Goal: Transaction & Acquisition: Book appointment/travel/reservation

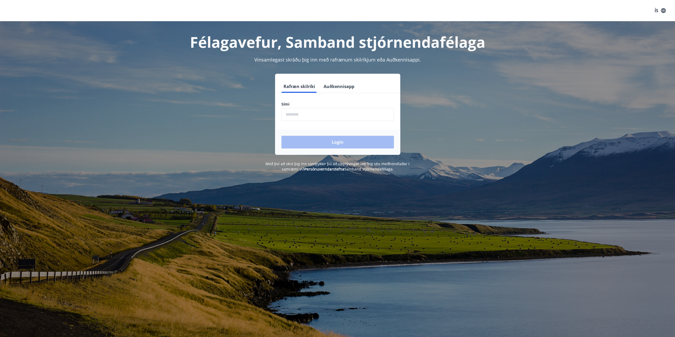
click at [319, 121] on form "Rafræn skilríki Auðkennisapp Sími ​ Login" at bounding box center [337, 117] width 125 height 75
click at [315, 116] on input "phone" at bounding box center [337, 114] width 112 height 13
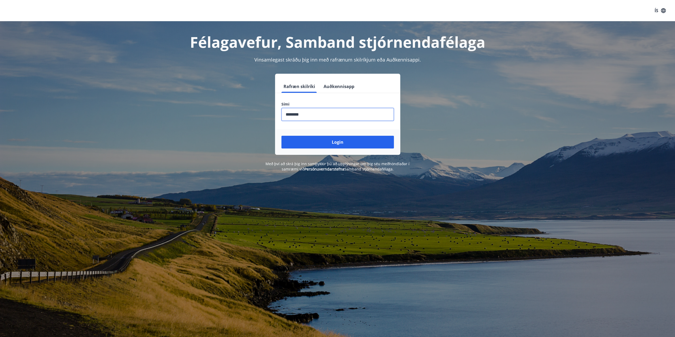
type input "********"
click at [281, 136] on button "Login" at bounding box center [337, 142] width 112 height 13
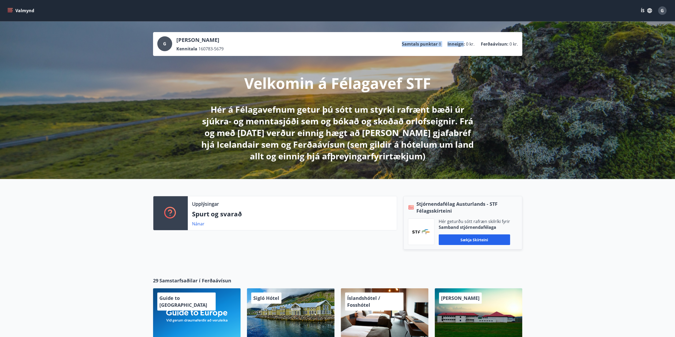
drag, startPoint x: 404, startPoint y: 44, endPoint x: 464, endPoint y: 49, distance: 60.7
click at [464, 49] on div "[PERSON_NAME] Kennitala 160783-5679 Samtals punktar 8 Inneign : 0 kr. Ferðaávís…" at bounding box center [337, 43] width 361 height 15
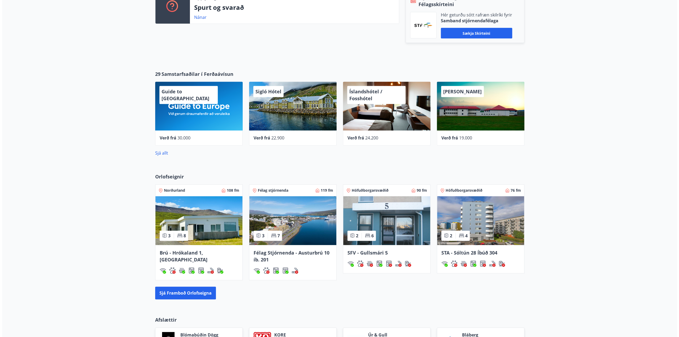
scroll to position [212, 0]
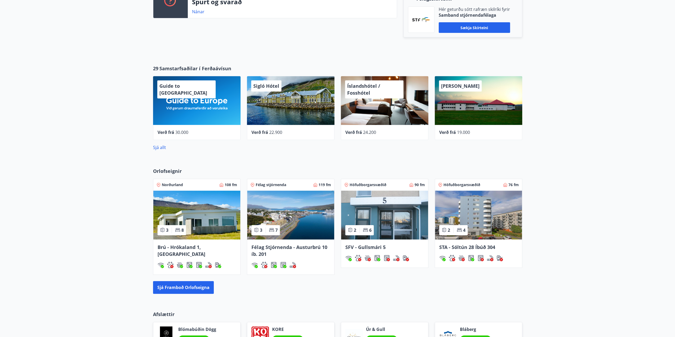
click at [279, 101] on div "Sigló Hótel" at bounding box center [291, 100] width 88 height 49
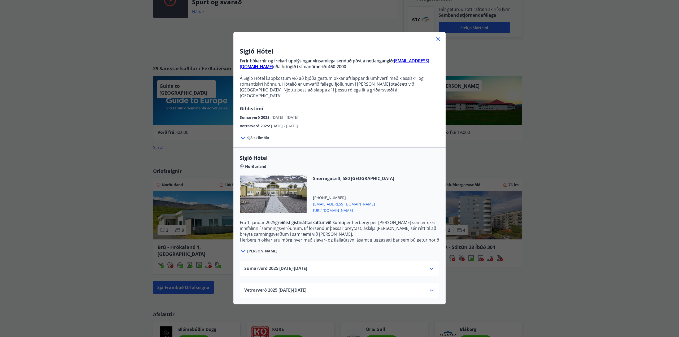
click at [331, 266] on div "Sumarverð [PHONE_NUMBER][DATE] - [DATE]" at bounding box center [339, 271] width 190 height 11
click at [430, 266] on icon at bounding box center [431, 269] width 6 height 6
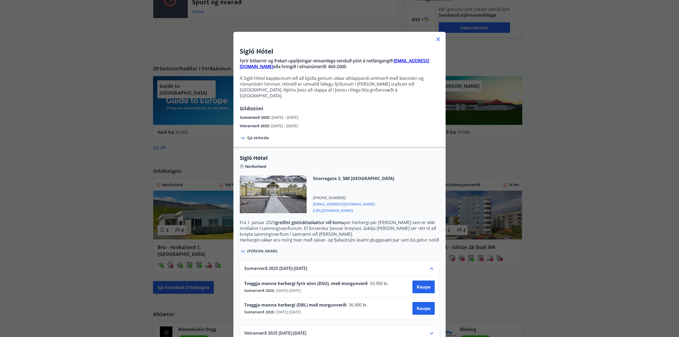
scroll to position [8, 0]
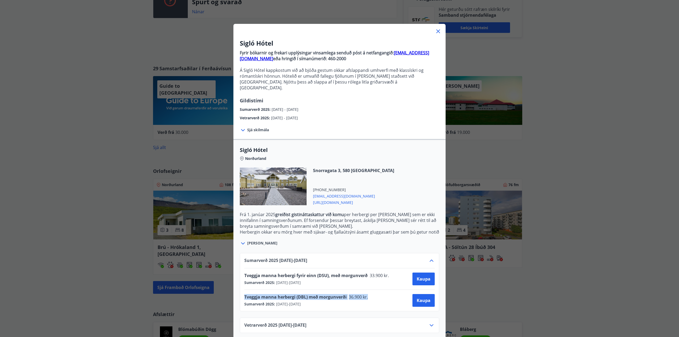
drag, startPoint x: 370, startPoint y: 291, endPoint x: 238, endPoint y: 290, distance: 131.6
click at [240, 290] on div "Sumarverð [PHONE_NUMBER][DATE] - [DATE] Tveggja manna herbergi fyrir einn (DSU)…" at bounding box center [340, 282] width 200 height 58
click at [284, 294] on span "Tveggja manna herbergi (DBL) með morgunverði" at bounding box center [295, 297] width 102 height 6
drag, startPoint x: 315, startPoint y: 299, endPoint x: 240, endPoint y: 290, distance: 75.9
click at [240, 290] on div "Sumarverð [PHONE_NUMBER][DATE] - [DATE] Tveggja manna herbergi fyrir einn (DSU)…" at bounding box center [340, 282] width 200 height 58
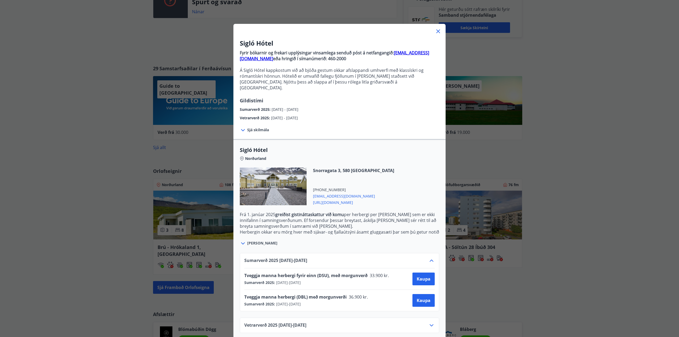
click at [240, 290] on div "Sumarverð [PHONE_NUMBER][DATE] - [DATE] Tveggja manna herbergi fyrir einn (DSU)…" at bounding box center [340, 282] width 200 height 58
drag, startPoint x: 240, startPoint y: 290, endPoint x: 351, endPoint y: 298, distance: 111.2
click at [351, 298] on div "Sumarverð [PHONE_NUMBER][DATE] - [DATE] Tveggja manna herbergi fyrir einn (DSU)…" at bounding box center [340, 282] width 200 height 58
click at [351, 302] on div "Sumarverð 2025 : [DATE] - [DATE]" at bounding box center [307, 304] width 127 height 5
click at [374, 318] on div "Vetrarverð [PHONE_NUMBER][DATE] - [DATE]" at bounding box center [340, 325] width 200 height 15
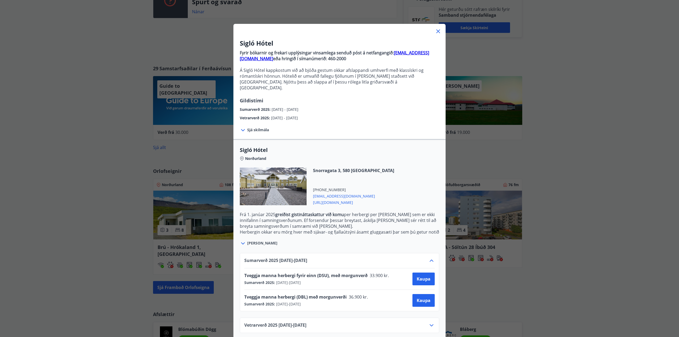
click at [430, 322] on icon at bounding box center [431, 325] width 6 height 6
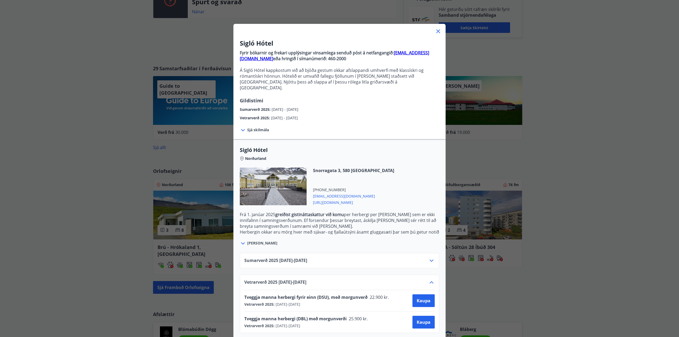
click at [56, 172] on div "Sigló Hótel Fyrir bókarnir og frekari upplýsingar vinsamlega senduð póst á netf…" at bounding box center [339, 160] width 679 height 337
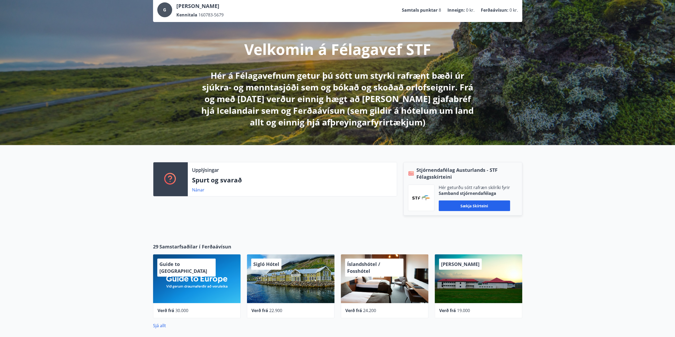
scroll to position [0, 0]
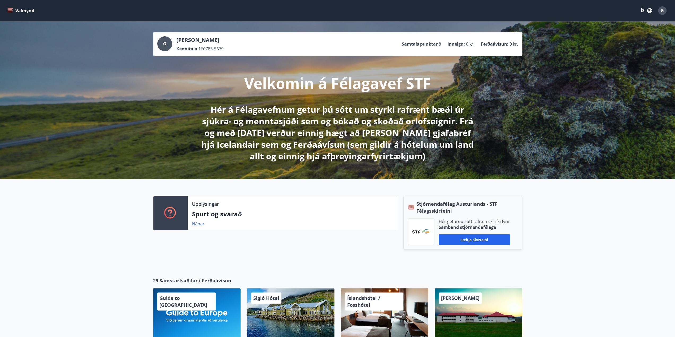
click at [17, 14] on button "Valmynd" at bounding box center [21, 11] width 30 height 10
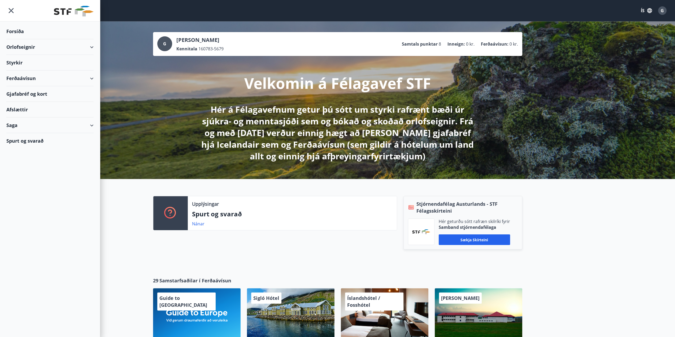
click at [86, 80] on div "Ferðaávísun" at bounding box center [49, 79] width 87 height 16
click at [13, 62] on div "Styrkir" at bounding box center [49, 63] width 87 height 16
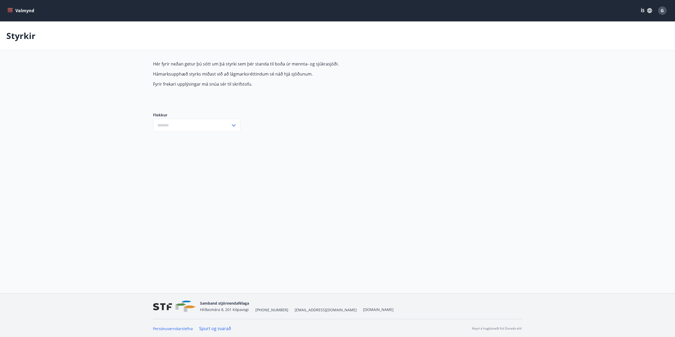
type input "***"
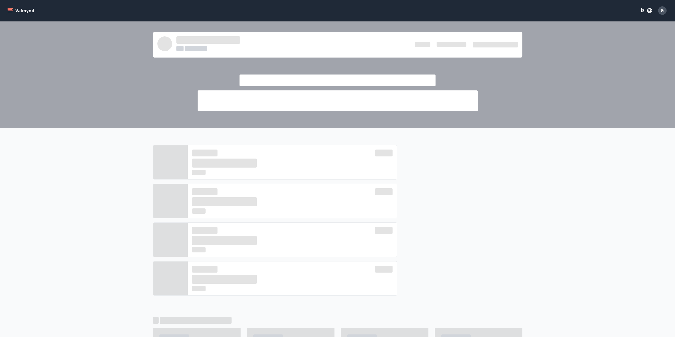
click at [11, 11] on icon "menu" at bounding box center [9, 10] width 5 height 5
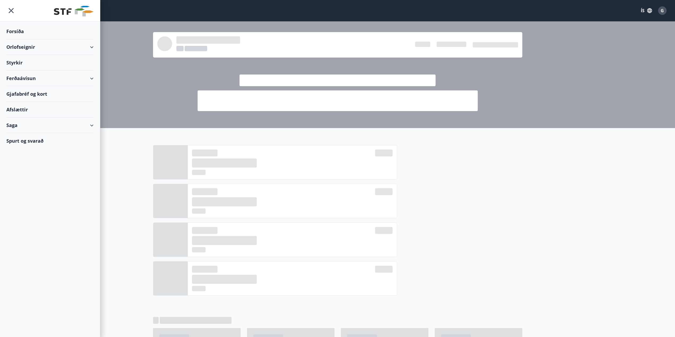
click at [20, 47] on div "Orlofseignir" at bounding box center [49, 47] width 87 height 16
click at [16, 62] on div "Framboð" at bounding box center [50, 60] width 79 height 11
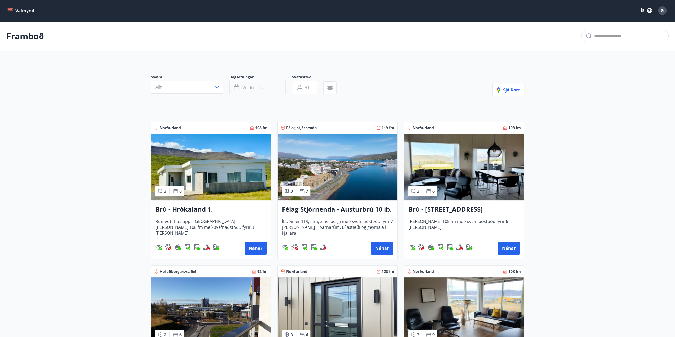
click at [276, 85] on button "Veldu tímabil" at bounding box center [257, 87] width 56 height 13
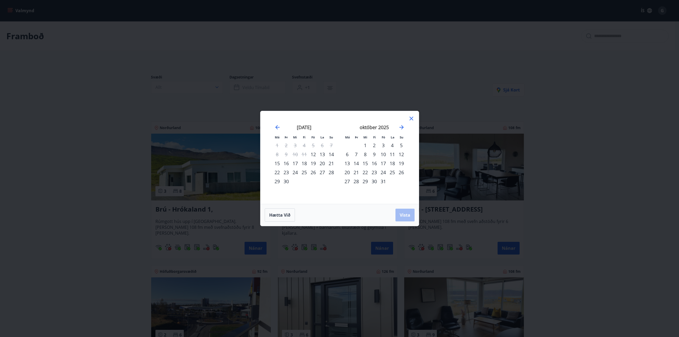
click at [286, 171] on div "23" at bounding box center [286, 172] width 9 height 9
click at [297, 175] on div "24" at bounding box center [295, 172] width 9 height 9
click at [409, 218] on span "Vista" at bounding box center [405, 215] width 11 height 6
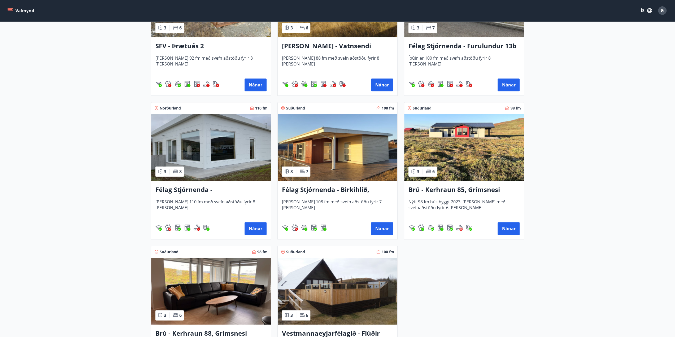
scroll to position [478, 0]
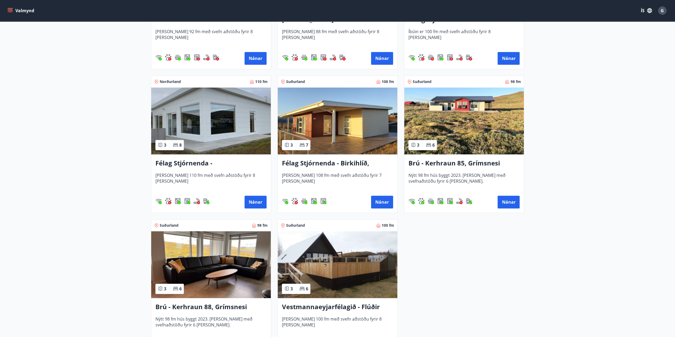
click at [460, 161] on h3 "Brú - Kerhraun 85, Grímsnesi (rautt hús) (gæludýr velkomin)" at bounding box center [464, 164] width 111 height 10
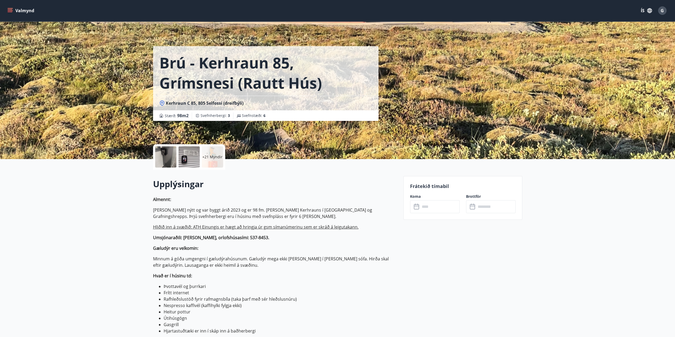
click at [168, 158] on div at bounding box center [165, 156] width 21 height 21
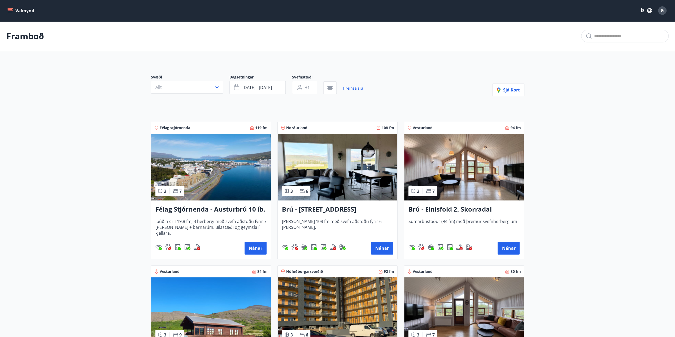
click at [11, 7] on button "Valmynd" at bounding box center [21, 11] width 30 height 10
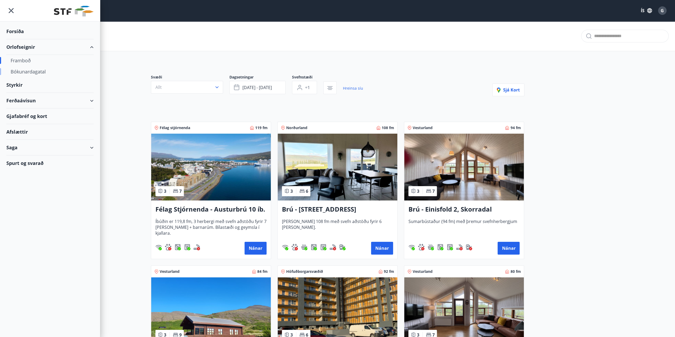
click at [30, 72] on div "Bókunardagatal" at bounding box center [50, 71] width 79 height 11
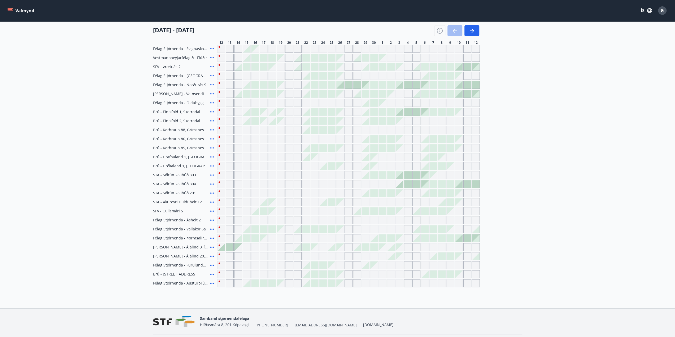
scroll to position [53, 0]
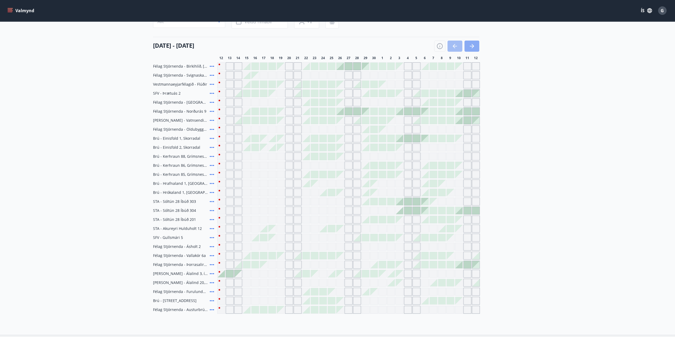
click at [471, 44] on icon "button" at bounding box center [472, 46] width 6 height 6
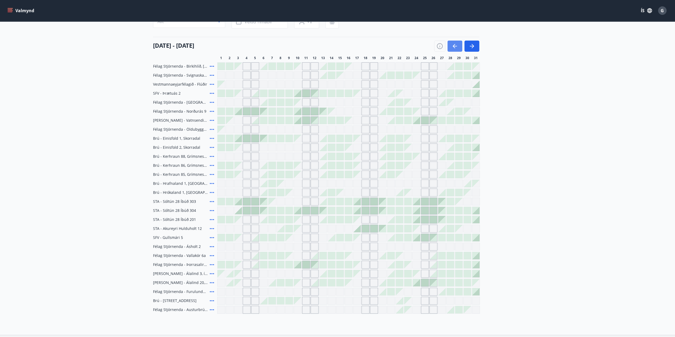
click at [455, 46] on icon "button" at bounding box center [455, 46] width 6 height 6
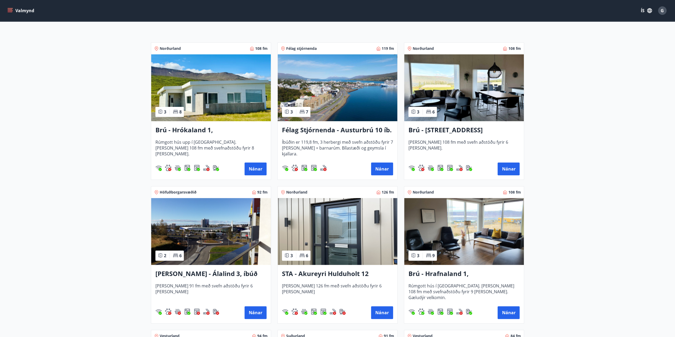
scroll to position [80, 0]
click at [185, 277] on h3 "[PERSON_NAME] - Álalind 3, íbúð 307" at bounding box center [210, 274] width 111 height 10
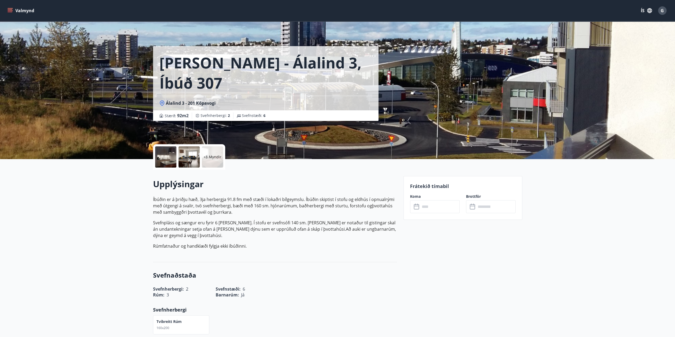
click at [164, 157] on div at bounding box center [165, 156] width 21 height 21
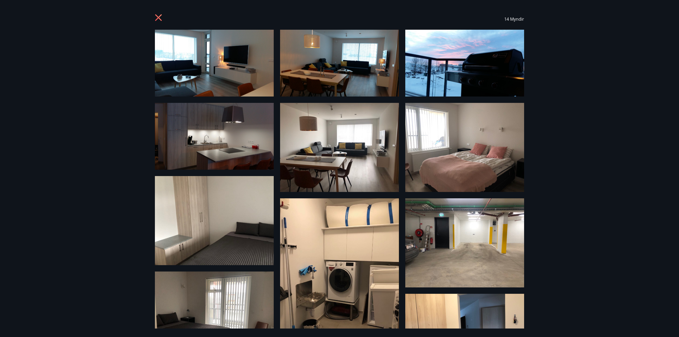
click at [159, 19] on icon at bounding box center [158, 17] width 7 height 7
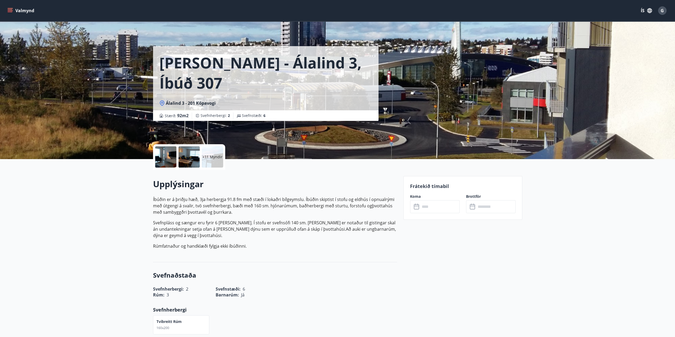
drag, startPoint x: 150, startPoint y: 198, endPoint x: 244, endPoint y: 212, distance: 95.5
click at [244, 212] on p "Íbúðin er á þriðju hæð, 3ja herbergja 91.8 fm með stæði í lokaðri bílgeymslu. Í…" at bounding box center [275, 205] width 244 height 19
drag, startPoint x: 245, startPoint y: 213, endPoint x: 291, endPoint y: 235, distance: 51.0
click at [291, 235] on p "Íbúðin er á þriðju hæð, 3ja herbergja 91.8 fm með stæði í lokaðri bílgeymslu. Í…" at bounding box center [275, 222] width 244 height 53
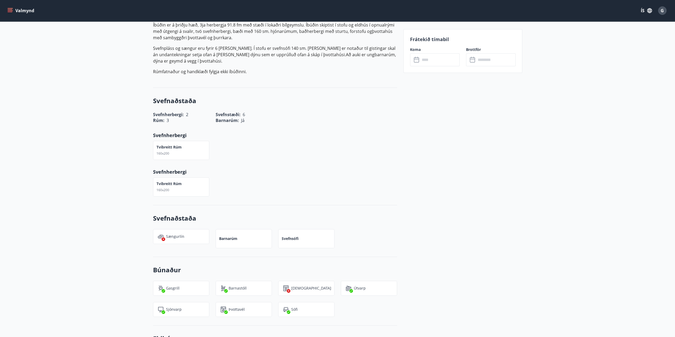
scroll to position [186, 0]
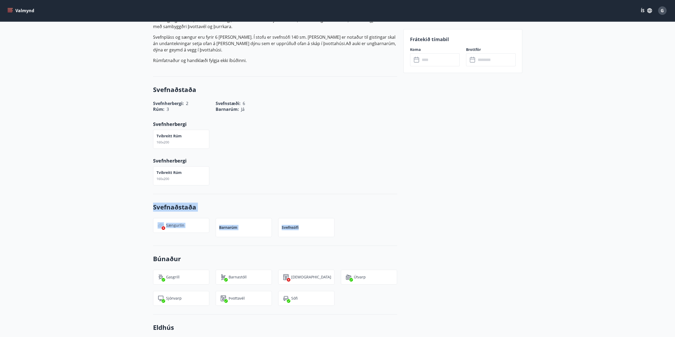
drag, startPoint x: 136, startPoint y: 206, endPoint x: 360, endPoint y: 225, distance: 224.4
click at [360, 225] on div "Sængurlín Barnarúm Svefnsófi" at bounding box center [272, 224] width 250 height 25
drag, startPoint x: 297, startPoint y: 231, endPoint x: 88, endPoint y: 228, distance: 208.3
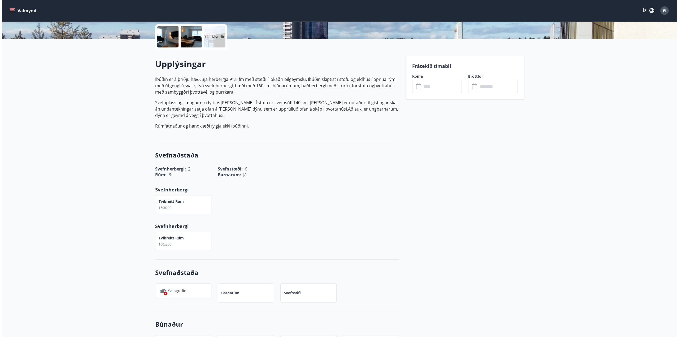
scroll to position [0, 0]
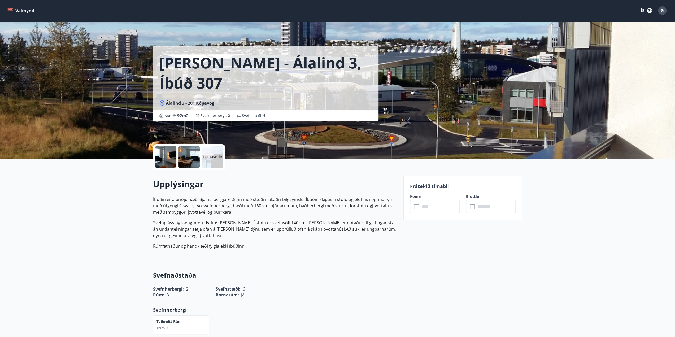
click at [184, 163] on div at bounding box center [189, 156] width 21 height 21
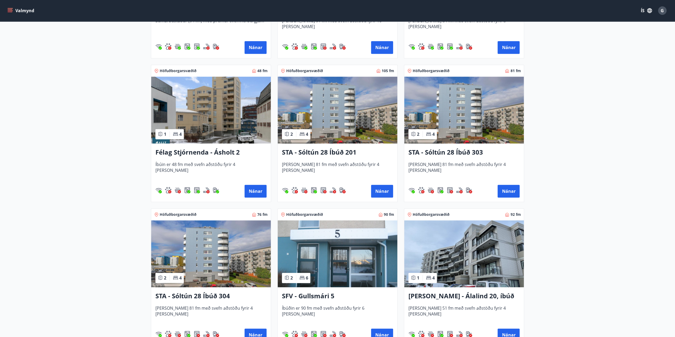
scroll to position [504, 0]
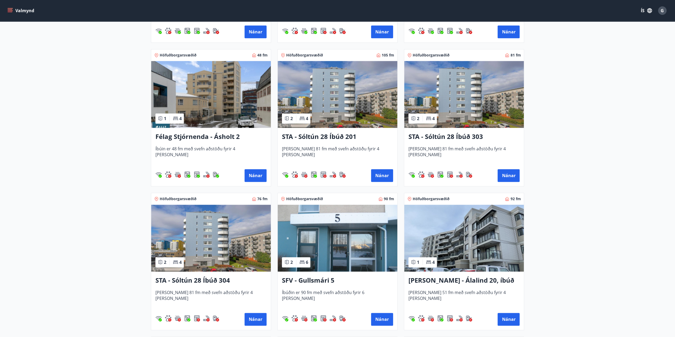
click at [188, 135] on h3 "Félag Stjórnenda - Ásholt 2" at bounding box center [210, 137] width 111 height 10
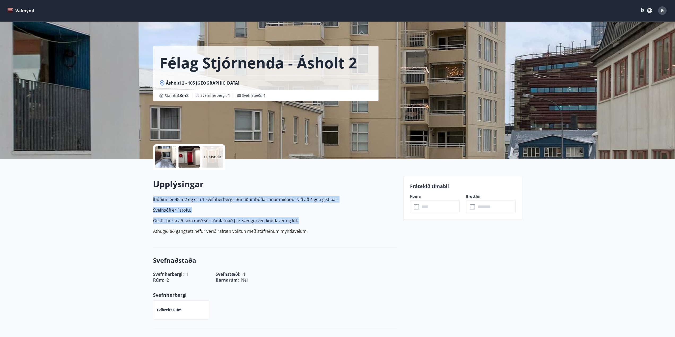
drag, startPoint x: 138, startPoint y: 195, endPoint x: 300, endPoint y: 224, distance: 164.4
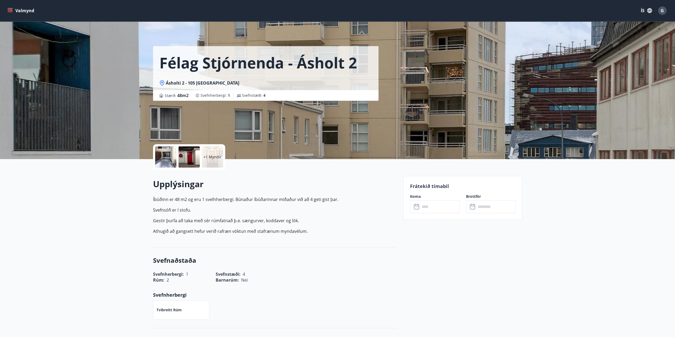
click at [300, 232] on p "Athugið að gangsett hefur verið rafræn vöktun með stafrænum myndavélum." at bounding box center [275, 231] width 244 height 6
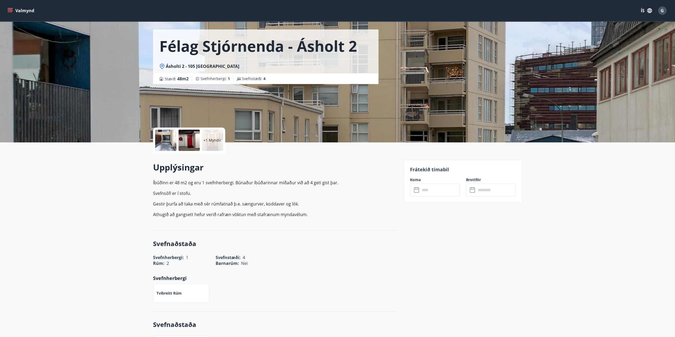
scroll to position [14, 0]
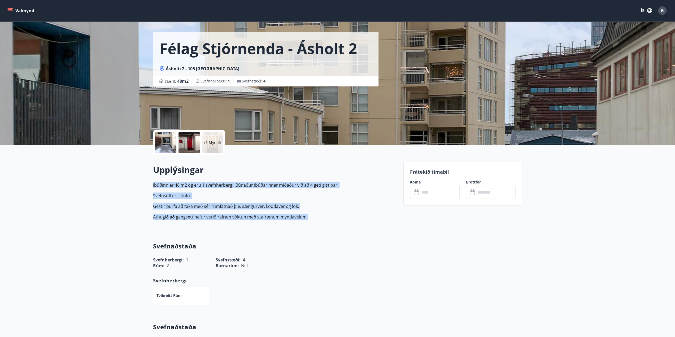
drag, startPoint x: 332, startPoint y: 218, endPoint x: 128, endPoint y: 181, distance: 206.5
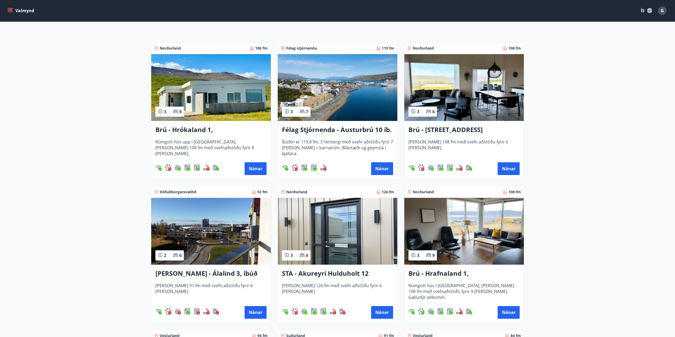
click at [205, 276] on h3 "[PERSON_NAME] - Álalind 3, íbúð 307" at bounding box center [210, 274] width 111 height 10
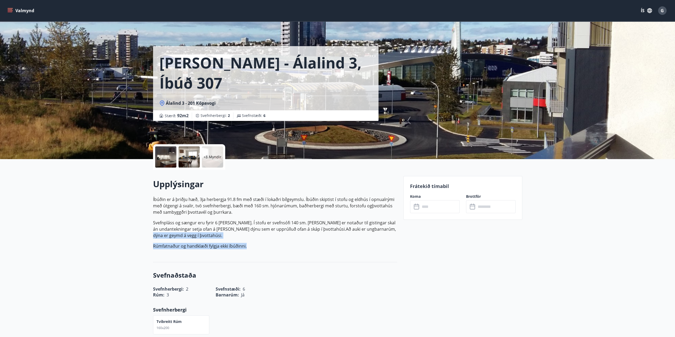
drag, startPoint x: 247, startPoint y: 241, endPoint x: 152, endPoint y: 233, distance: 95.0
drag, startPoint x: 155, startPoint y: 230, endPoint x: 265, endPoint y: 251, distance: 112.1
click at [265, 251] on div "Upplýsingar Íbúðin er á þriðju hæð, 3ja herbergja 91.8 fm með stæði í lokaðri b…" at bounding box center [275, 215] width 244 height 75
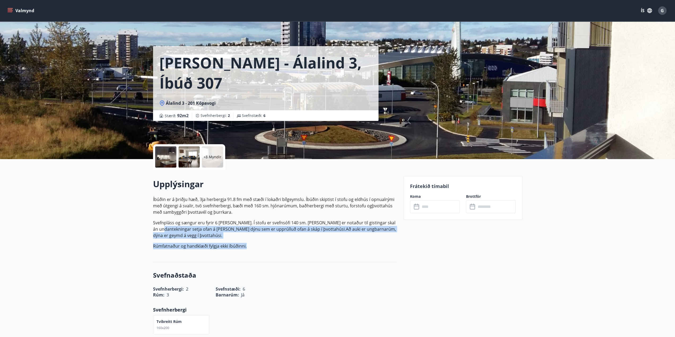
click at [265, 251] on div "Upplýsingar Íbúðin er á þriðju hæð, 3ja herbergja 91.8 fm með stæði í lokaðri b…" at bounding box center [275, 215] width 244 height 75
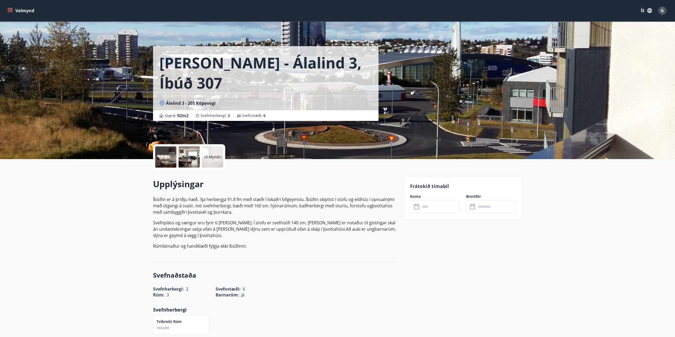
drag, startPoint x: 265, startPoint y: 249, endPoint x: 310, endPoint y: 259, distance: 45.4
click at [310, 259] on div "Upplýsingar Íbúðin er á þriðju hæð, 3ja herbergja 91.8 fm með stæði í lokaðri b…" at bounding box center [275, 216] width 244 height 93
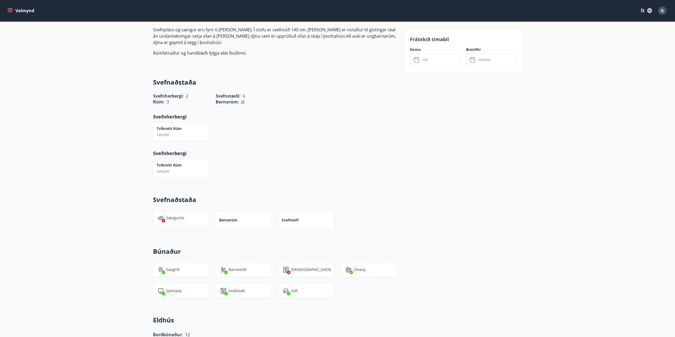
scroll to position [212, 0]
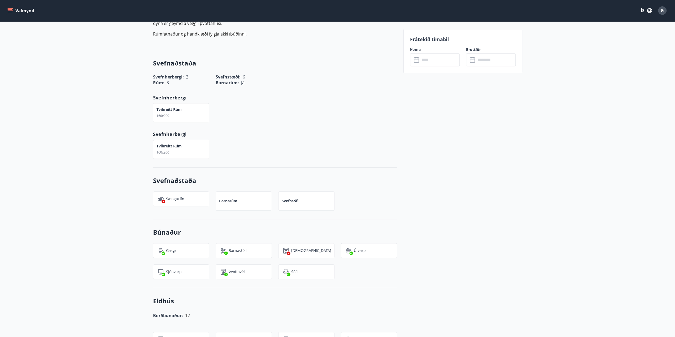
click at [176, 200] on p "Sængurlín" at bounding box center [175, 198] width 18 height 5
click at [260, 200] on div "Barnarúm" at bounding box center [244, 201] width 56 height 19
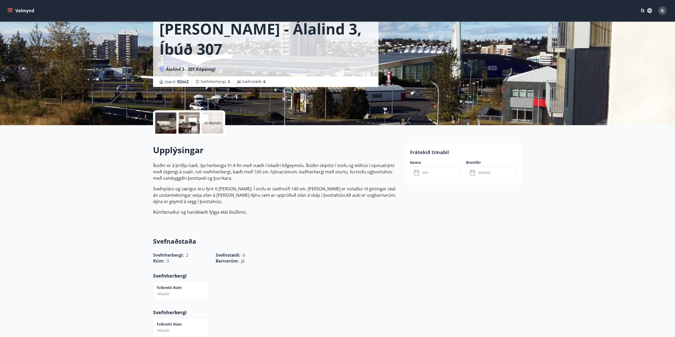
scroll to position [0, 0]
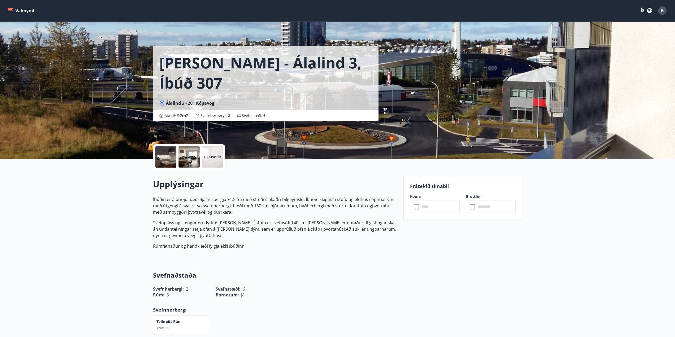
click at [432, 201] on input "text" at bounding box center [440, 206] width 40 height 13
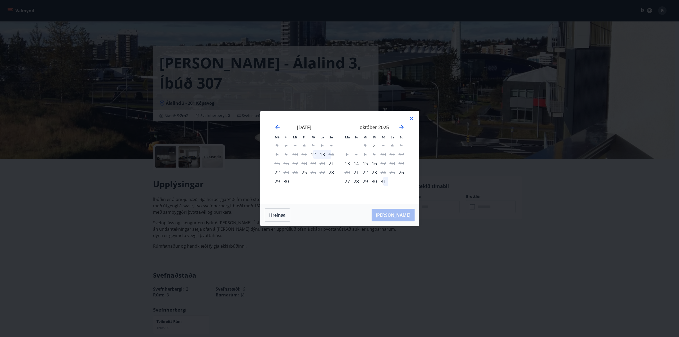
click at [411, 119] on icon at bounding box center [411, 118] width 1 height 1
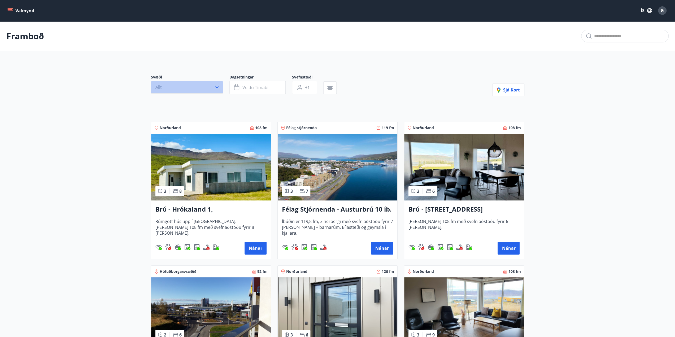
click at [192, 90] on button "Allt" at bounding box center [187, 87] width 72 height 13
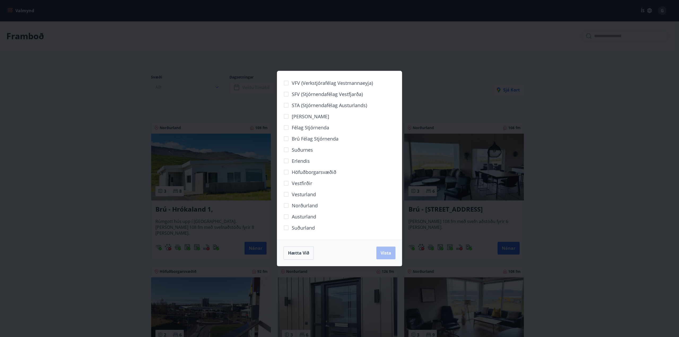
click at [192, 90] on div "VFV (Verkstjórafélag Vestmannaeyja) SFV (Stjórnendafélag Vestfjarða) STA (Stjór…" at bounding box center [339, 168] width 679 height 337
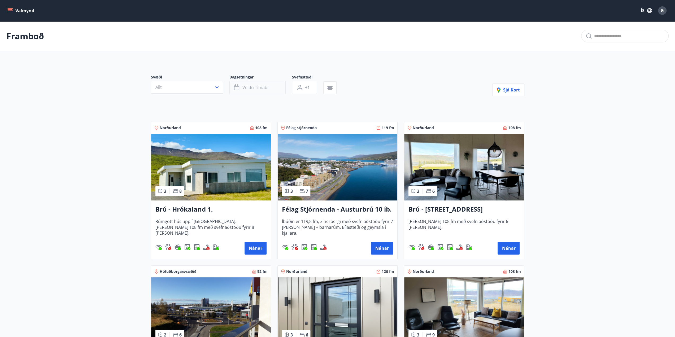
click at [259, 87] on span "Veldu tímabil" at bounding box center [255, 88] width 27 height 6
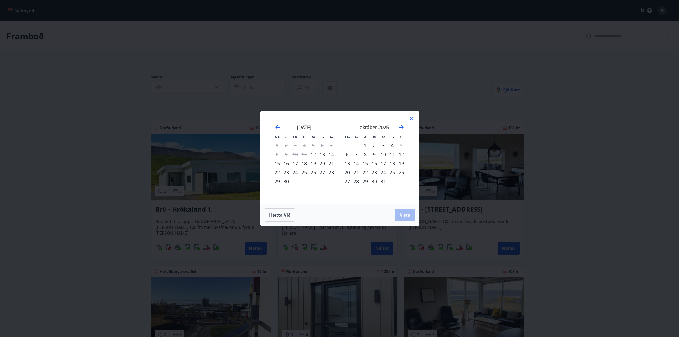
click at [287, 172] on div "23" at bounding box center [286, 172] width 9 height 9
click at [296, 174] on div "24" at bounding box center [295, 172] width 9 height 9
click at [400, 218] on button "Vista" at bounding box center [405, 215] width 19 height 13
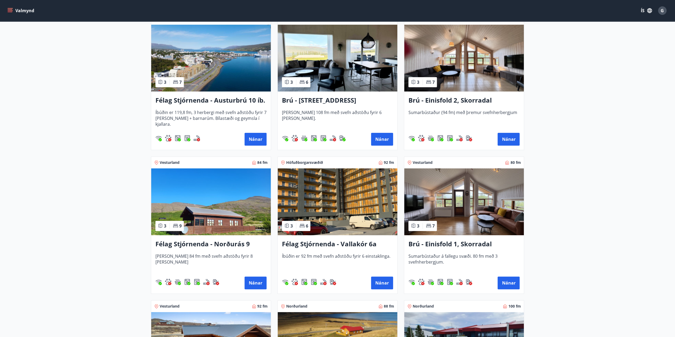
scroll to position [106, 0]
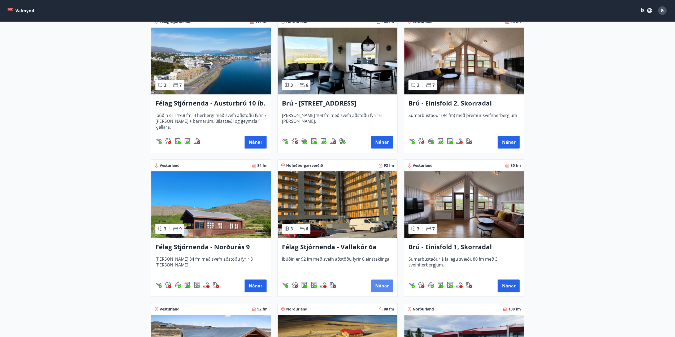
click at [380, 284] on button "Nánar" at bounding box center [382, 286] width 22 height 13
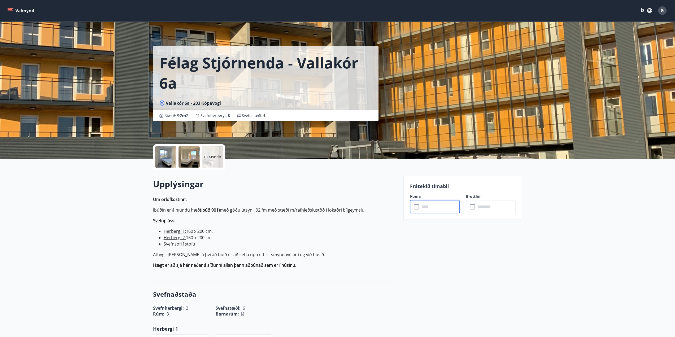
click at [430, 209] on input "text" at bounding box center [440, 206] width 40 height 13
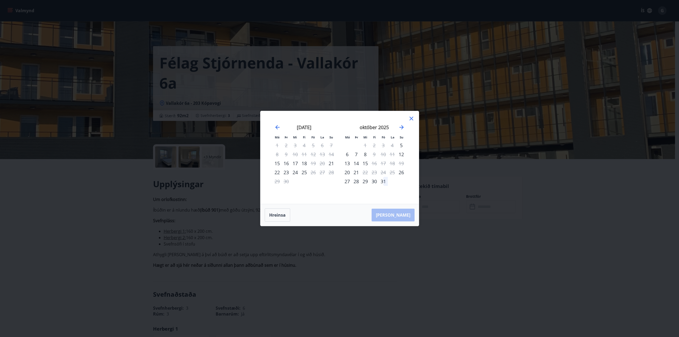
click at [209, 227] on div "Má Þr Mi Fi Fö La Su Má Þr Mi Fi Fö La Su [DATE] 1 2 3 4 5 6 7 8 9 10 11 12 13 …" at bounding box center [339, 168] width 679 height 337
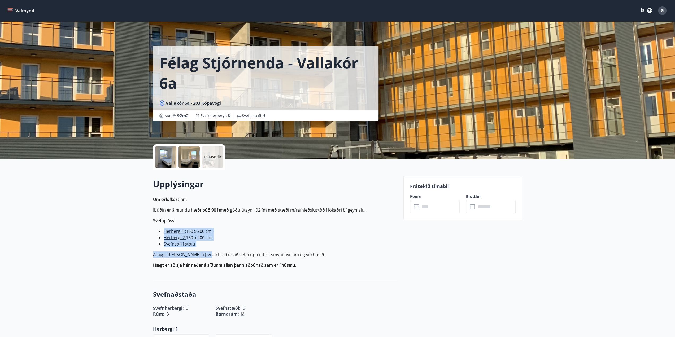
drag, startPoint x: 158, startPoint y: 232, endPoint x: 206, endPoint y: 253, distance: 52.5
click at [206, 253] on p "Um orlofkostinn: Íbúðin er á níundu hæð (íbúð 901) með góðu útsýni, 92 fm með s…" at bounding box center [275, 232] width 244 height 72
click at [206, 252] on p "Athygli [PERSON_NAME] á því að búið er að setja upp eftirlitsmyndavélar í og vi…" at bounding box center [275, 255] width 244 height 6
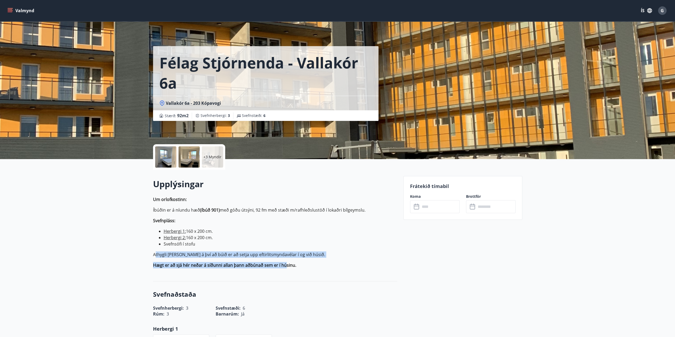
drag, startPoint x: 155, startPoint y: 253, endPoint x: 285, endPoint y: 258, distance: 130.1
click at [285, 258] on p "Um orlofkostinn: Íbúðin er á níundu hæð (íbúð 901) með góðu útsýni, 92 fm með s…" at bounding box center [275, 232] width 244 height 72
drag, startPoint x: 324, startPoint y: 261, endPoint x: 141, endPoint y: 251, distance: 183.9
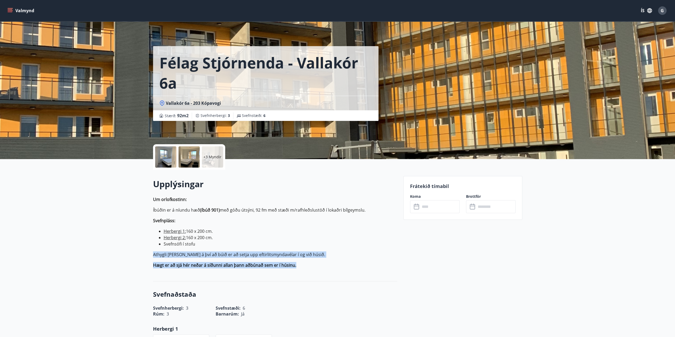
drag, startPoint x: 141, startPoint y: 251, endPoint x: 344, endPoint y: 276, distance: 205.3
click at [344, 276] on div "Upplýsingar Um orlofkostinn: Íbúðin er á níundu hæð (íbúð 901) með góðu útsýni,…" at bounding box center [275, 226] width 244 height 112
drag, startPoint x: 207, startPoint y: 261, endPoint x: 150, endPoint y: 275, distance: 59.3
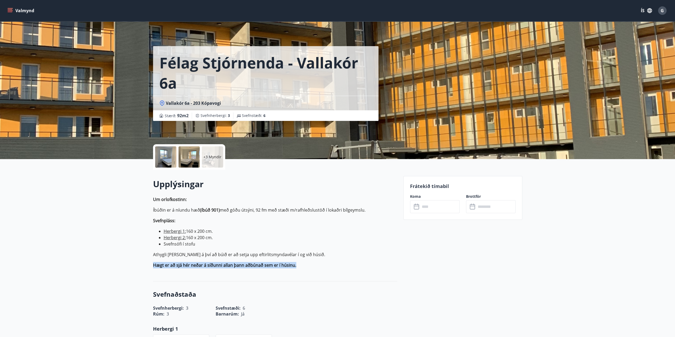
click at [165, 267] on strong "Hægt er að sjá hér neðar á síðunni allan þann aðbúnað sem er í húsinu." at bounding box center [224, 265] width 143 height 6
click at [208, 158] on p "+3 Myndir" at bounding box center [212, 156] width 18 height 5
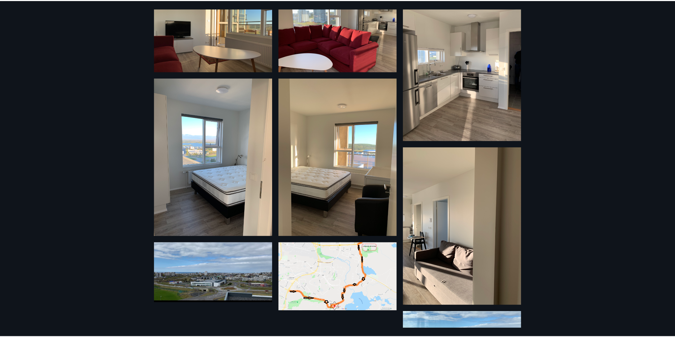
scroll to position [92, 0]
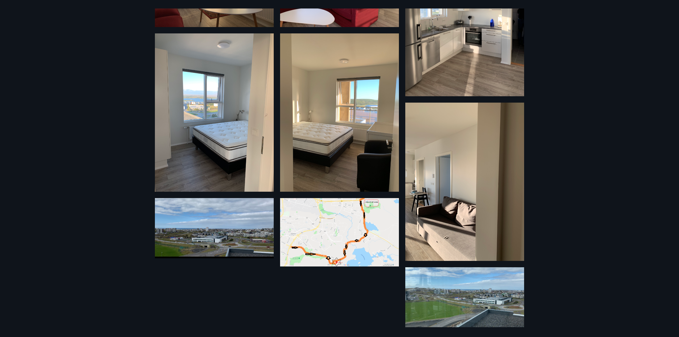
click at [105, 252] on div "9 Myndir" at bounding box center [339, 168] width 679 height 337
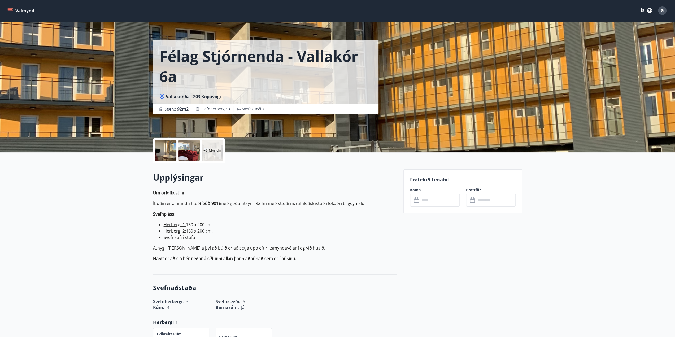
scroll to position [0, 0]
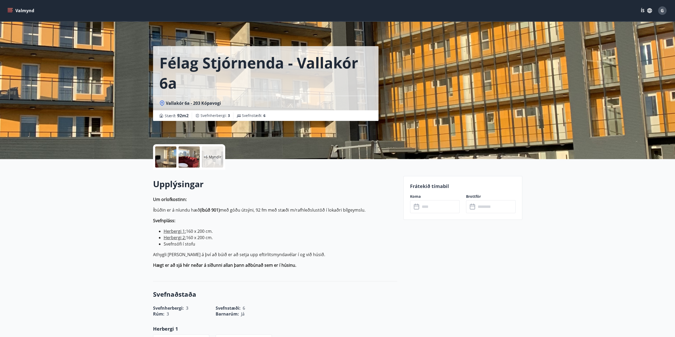
click at [411, 211] on div "​ ​" at bounding box center [435, 206] width 50 height 13
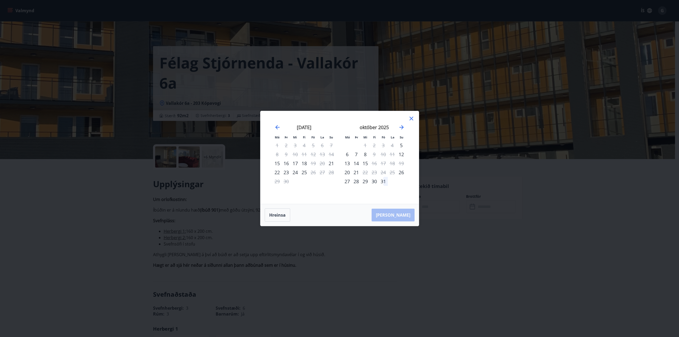
click at [285, 172] on div "23" at bounding box center [286, 172] width 9 height 9
click at [296, 199] on div "Má Þr Mi Fi Fö La Su Má Þr Mi Fi Fö La Su [DATE] 1 2 3 4 5 6 7 8 9 10 11 12 13 …" at bounding box center [340, 157] width 158 height 93
click at [283, 172] on div "23" at bounding box center [286, 172] width 9 height 9
click at [289, 171] on div "23" at bounding box center [286, 172] width 9 height 9
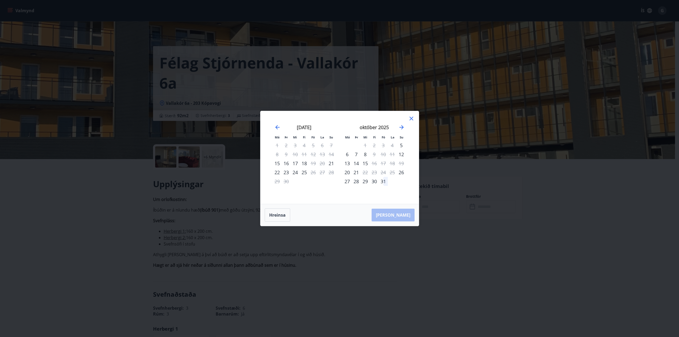
click at [408, 120] on div "[DATE] 1 2 3 4 5 6 7 8 9 10 11 12 13 14 15 16 17 18 19 20 21 22 23 24 25 26 27 …" at bounding box center [374, 161] width 70 height 87
click at [410, 119] on icon at bounding box center [411, 118] width 6 height 6
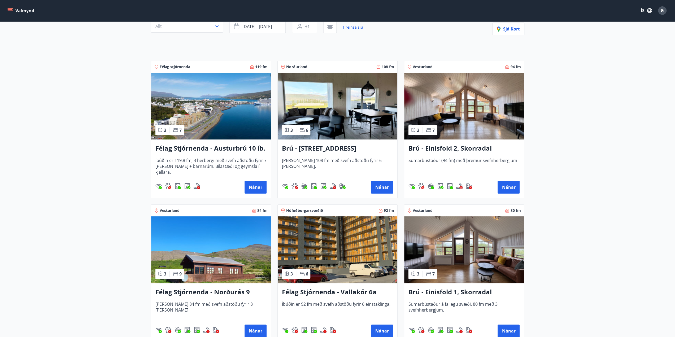
scroll to position [107, 0]
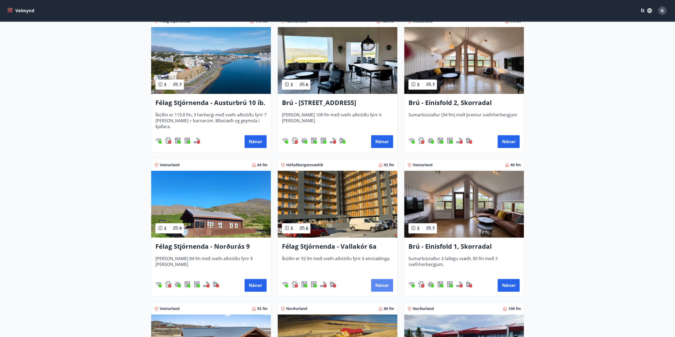
click at [379, 287] on button "Nánar" at bounding box center [382, 285] width 22 height 13
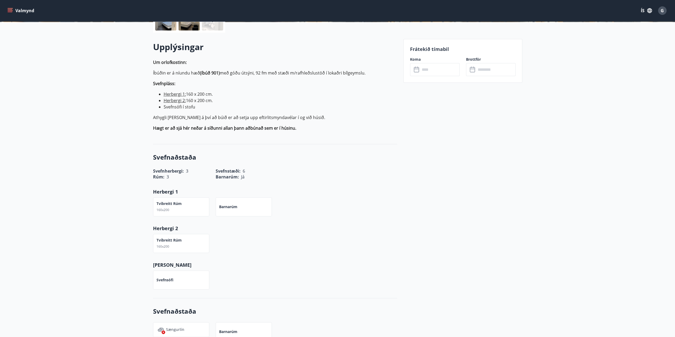
scroll to position [27, 0]
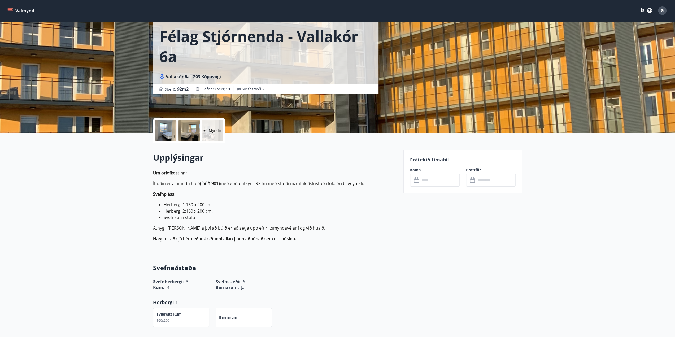
click at [428, 172] on label "Koma" at bounding box center [435, 169] width 50 height 5
click at [427, 175] on input "text" at bounding box center [440, 180] width 40 height 13
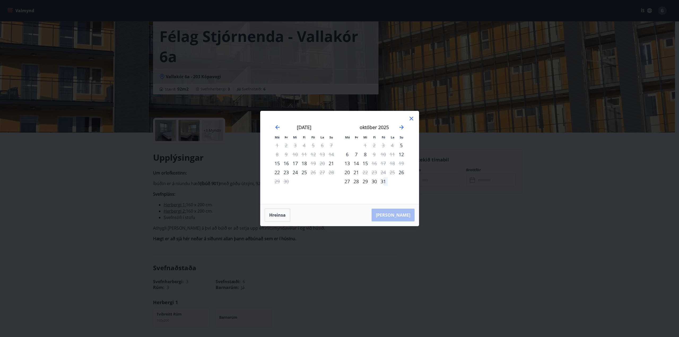
click at [288, 171] on div "23" at bounding box center [286, 172] width 9 height 9
click at [296, 173] on div "24" at bounding box center [295, 172] width 9 height 9
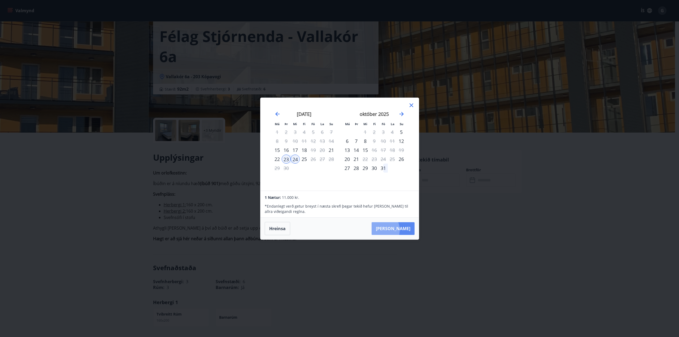
click at [395, 230] on button "[PERSON_NAME]" at bounding box center [393, 228] width 43 height 13
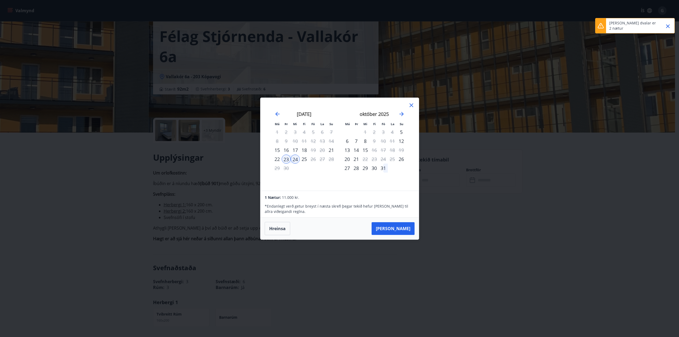
click at [303, 159] on div "25" at bounding box center [304, 159] width 9 height 9
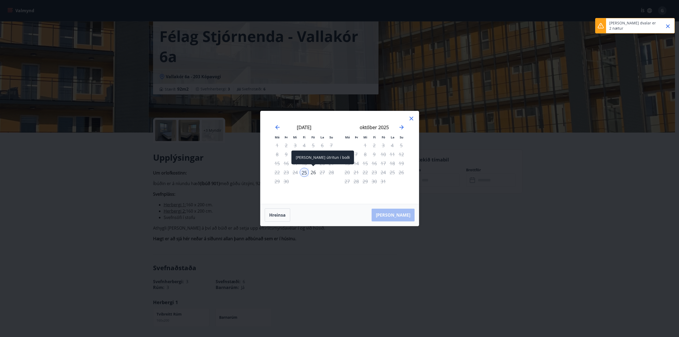
click at [313, 172] on div "26" at bounding box center [313, 172] width 9 height 9
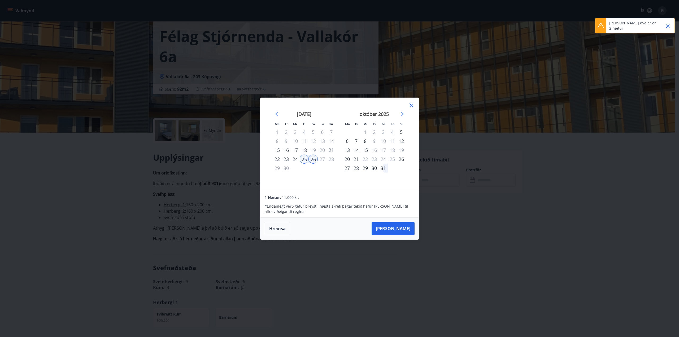
click at [285, 160] on div "23" at bounding box center [286, 159] width 9 height 9
click at [304, 160] on div "25" at bounding box center [304, 159] width 9 height 9
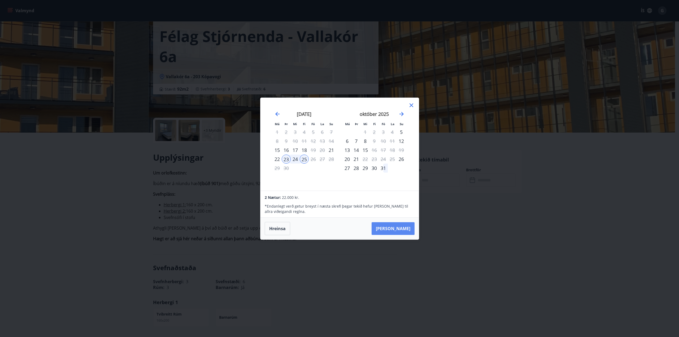
click at [395, 226] on button "[PERSON_NAME]" at bounding box center [393, 228] width 43 height 13
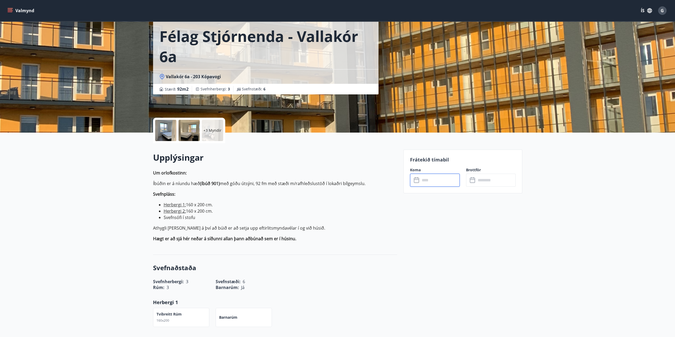
type input "******"
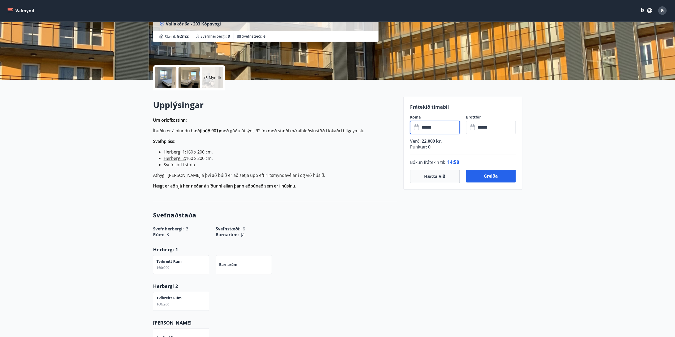
scroll to position [80, 0]
click at [492, 178] on button "Greiða" at bounding box center [491, 176] width 50 height 13
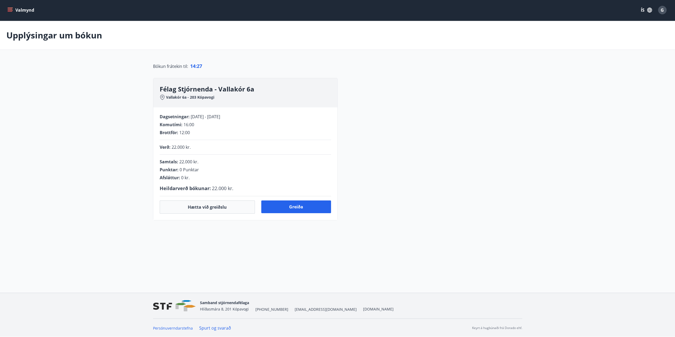
scroll to position [13, 0]
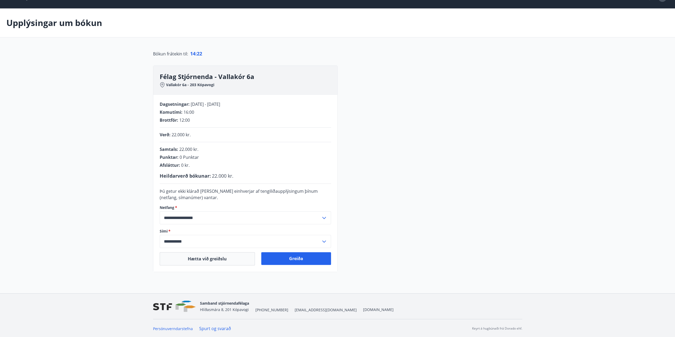
click at [233, 219] on input "**********" at bounding box center [240, 217] width 161 height 13
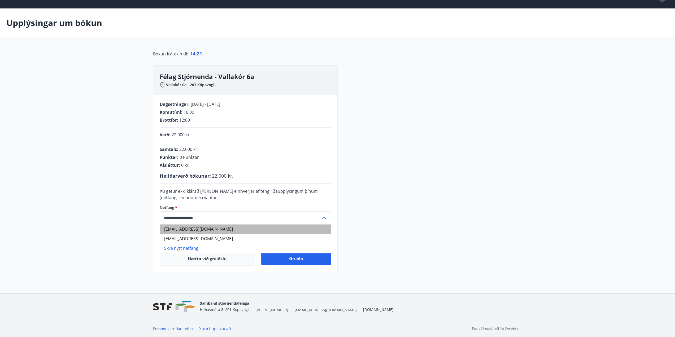
click at [183, 231] on li "[EMAIL_ADDRESS][DOMAIN_NAME]" at bounding box center [245, 229] width 171 height 10
type input "**********"
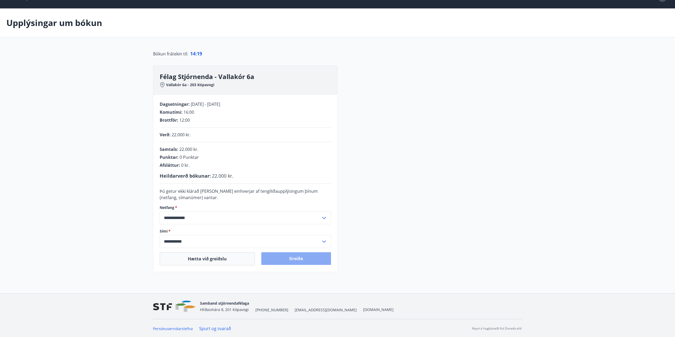
click at [289, 257] on button "Greiða" at bounding box center [296, 258] width 70 height 13
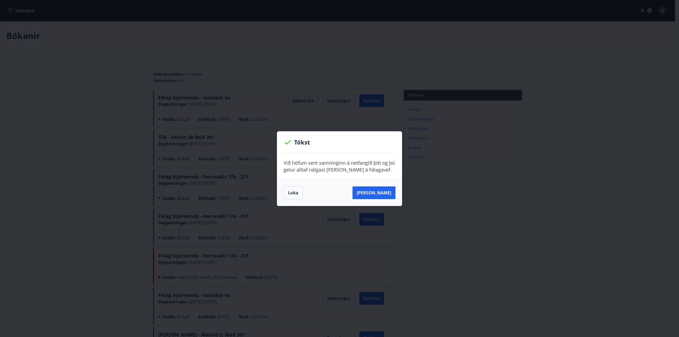
click at [301, 194] on button "Loka" at bounding box center [293, 192] width 19 height 13
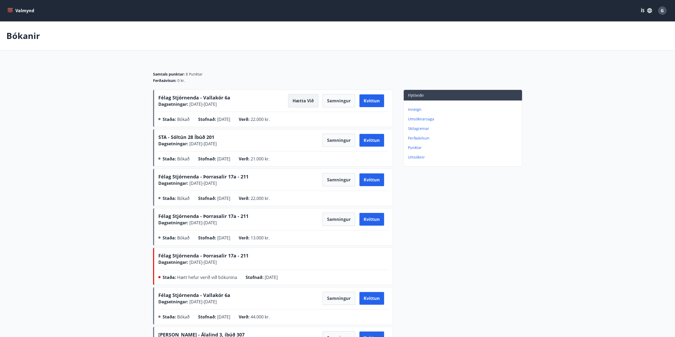
click at [300, 101] on button "Hætta við" at bounding box center [303, 100] width 30 height 13
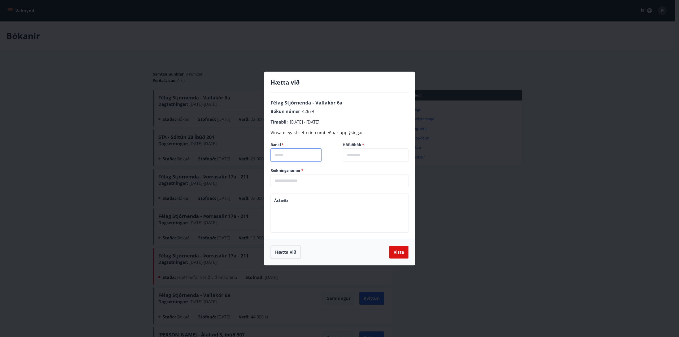
click at [302, 156] on input "text" at bounding box center [296, 155] width 51 height 13
type input "****"
type input "**"
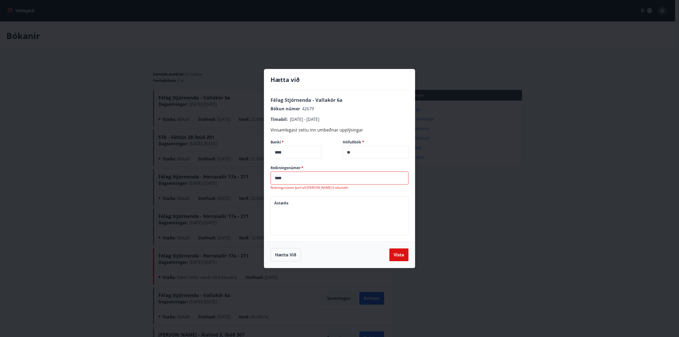
click at [275, 180] on input "****" at bounding box center [340, 178] width 138 height 13
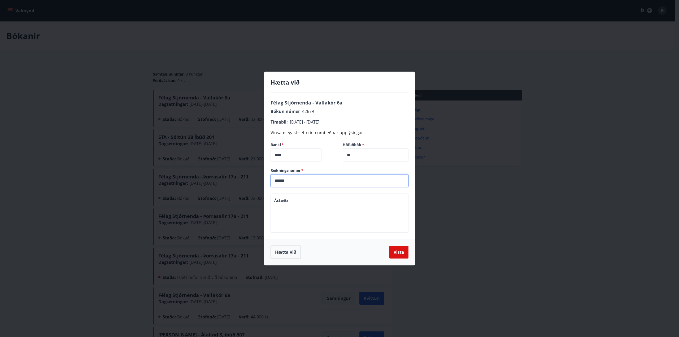
type input "******"
type textarea "*"
type textarea "**********"
click at [393, 251] on button "Vista" at bounding box center [398, 252] width 19 height 13
